Goal: Find specific page/section: Find specific page/section

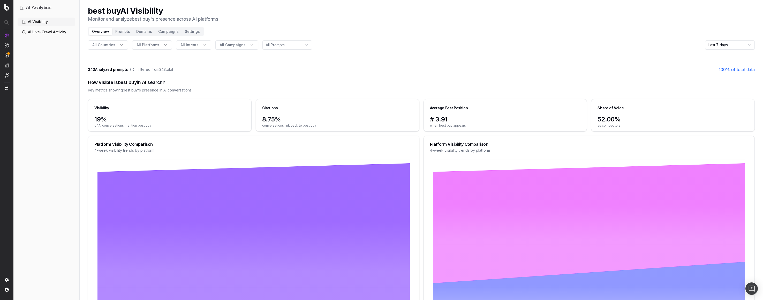
click at [40, 32] on link "AI Live-Crawl Activity" at bounding box center [47, 32] width 58 height 8
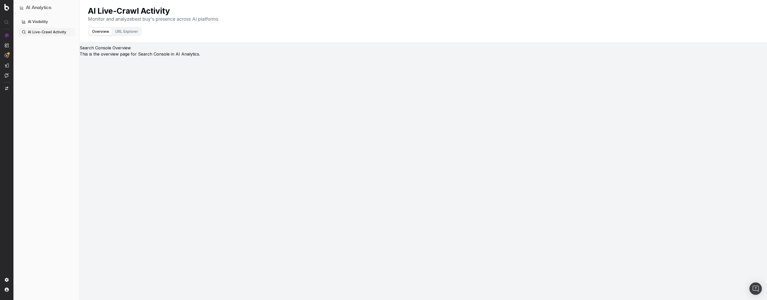
click at [31, 22] on link "AI Visibility" at bounding box center [47, 22] width 58 height 8
